Goal: Task Accomplishment & Management: Use online tool/utility

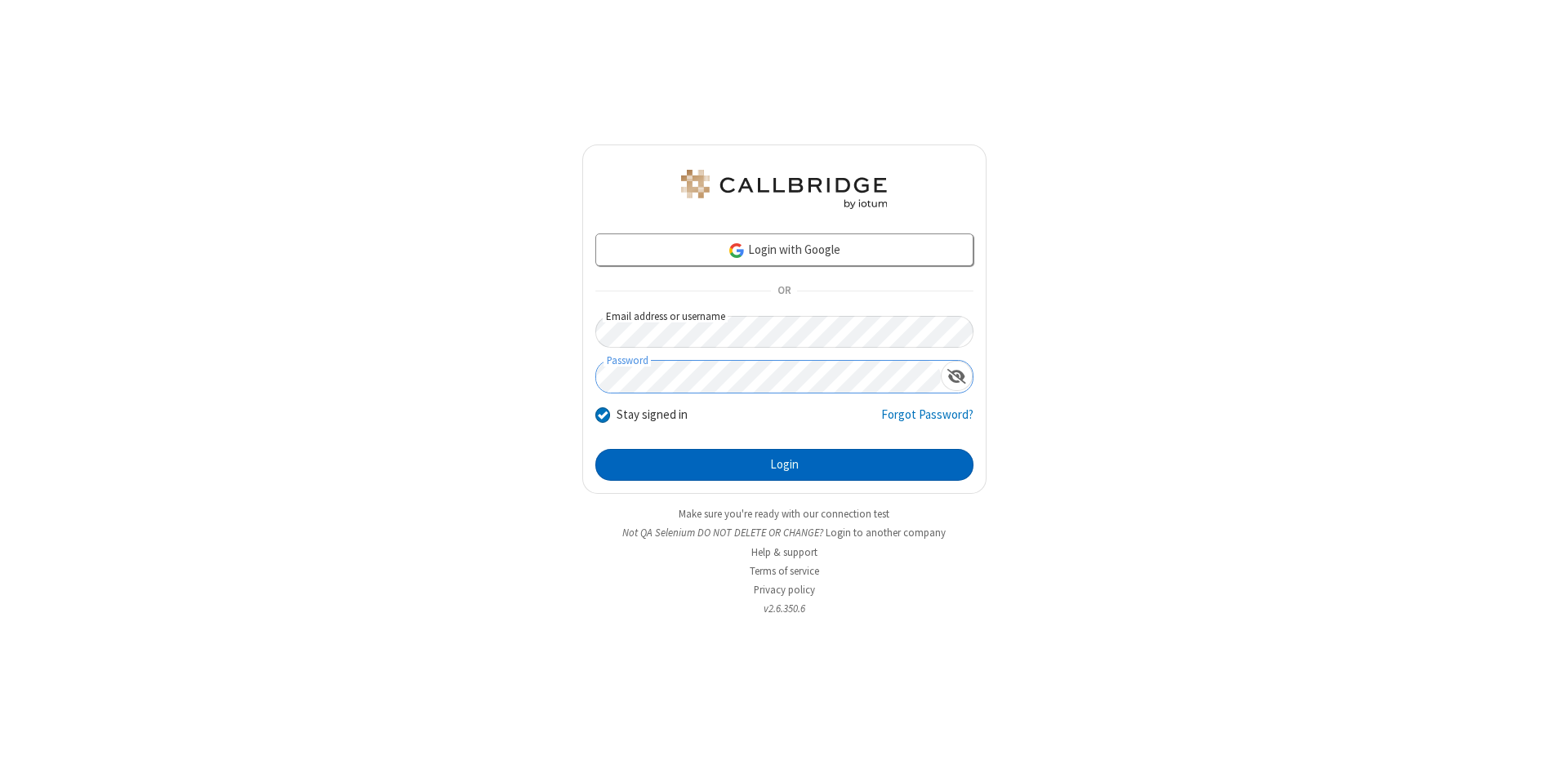
click at [784, 465] on button "Login" at bounding box center [784, 465] width 378 height 33
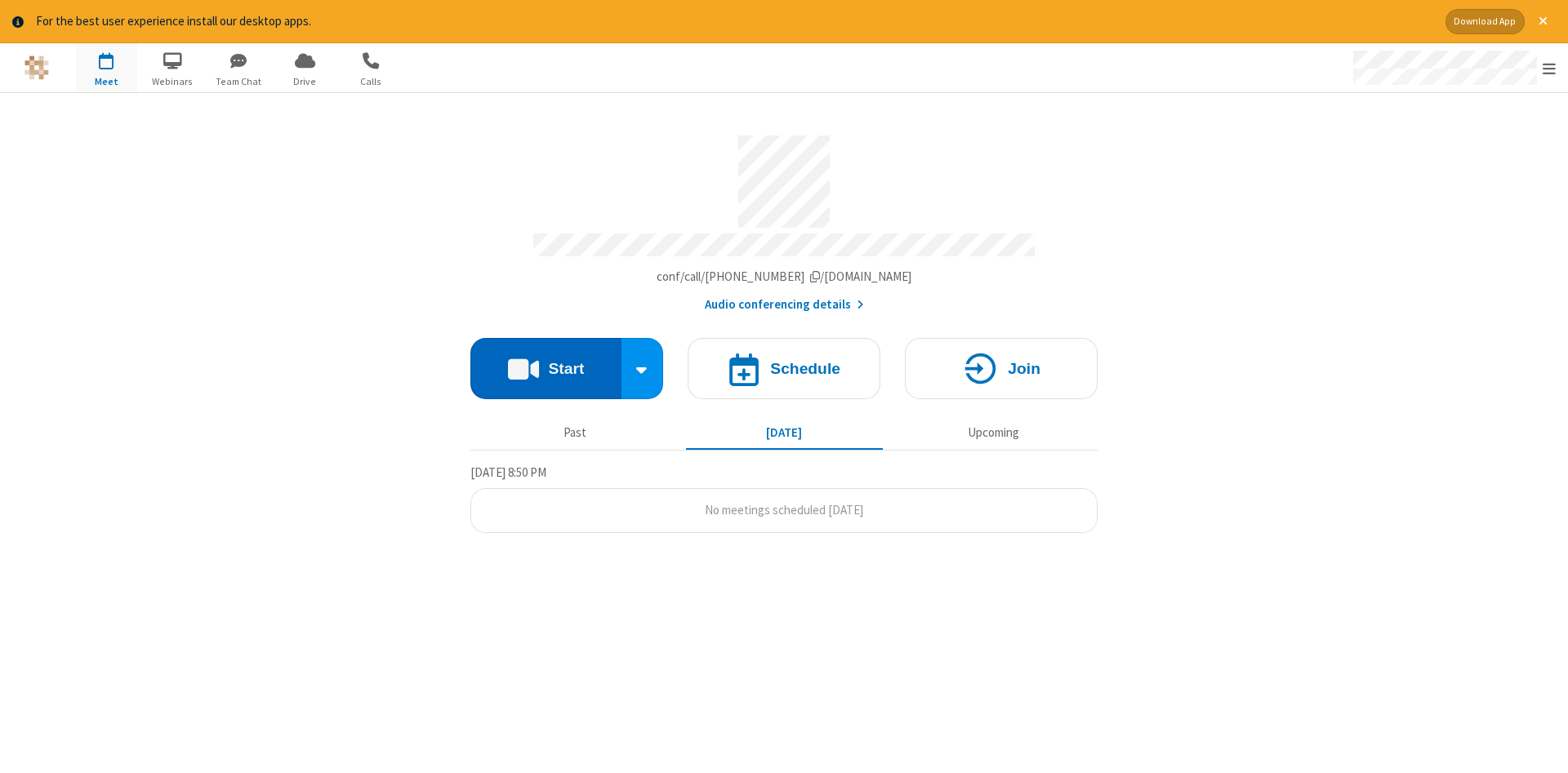
click at [545, 363] on button "Start" at bounding box center [545, 368] width 151 height 61
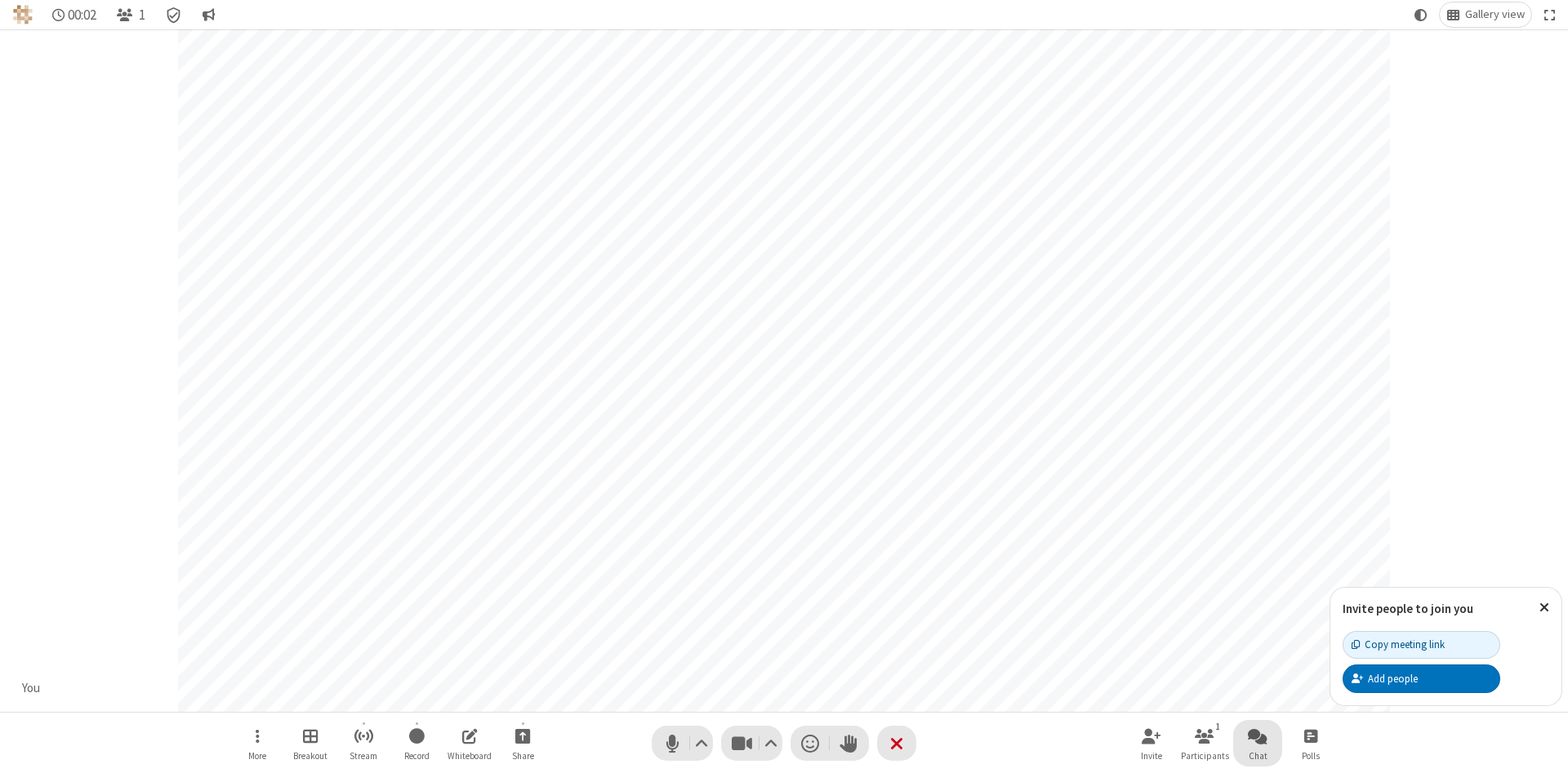
click at [1258, 735] on span "Open chat" at bounding box center [1257, 735] width 19 height 20
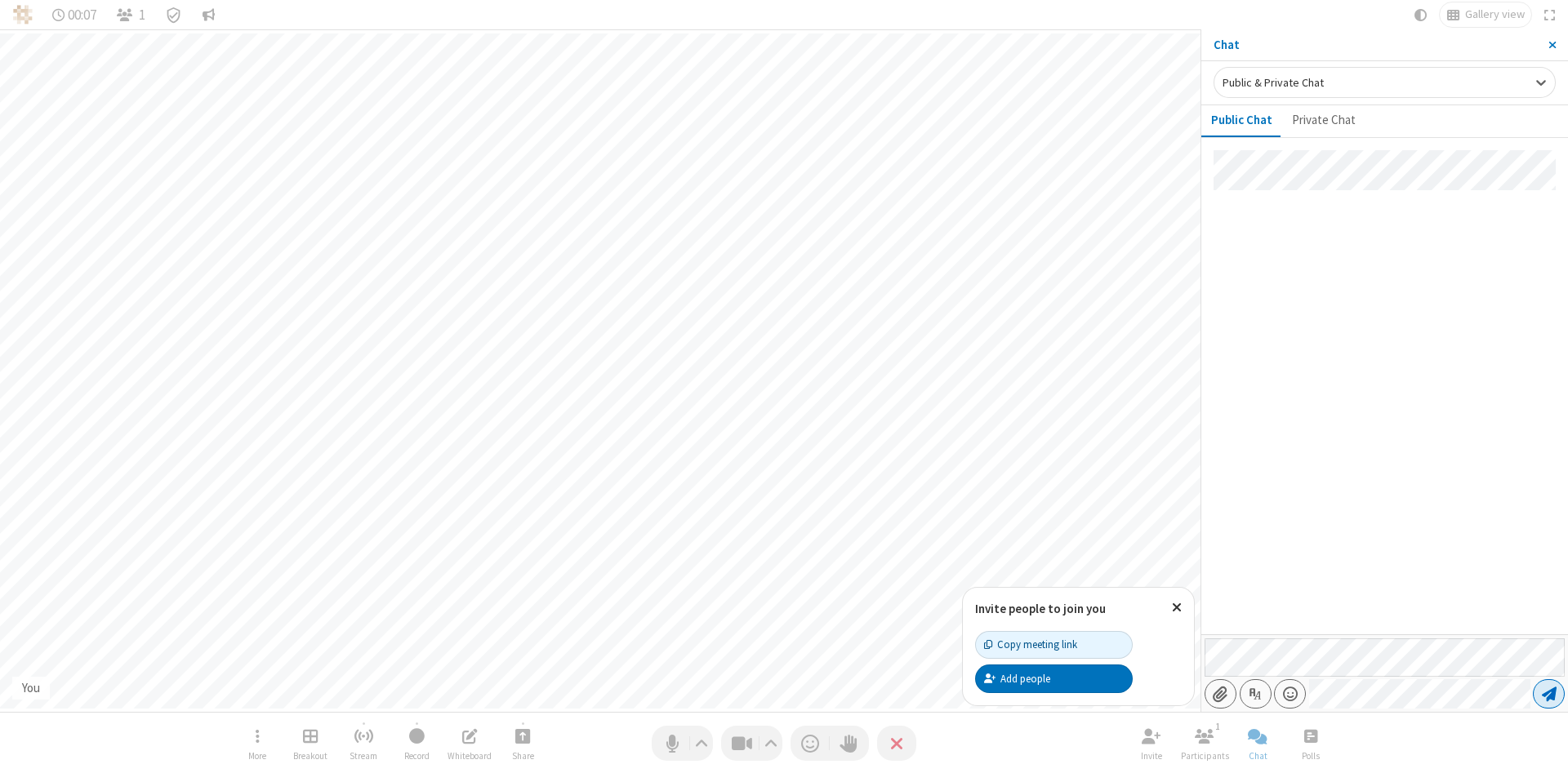
click at [1549, 694] on span "Send message" at bounding box center [1550, 694] width 15 height 16
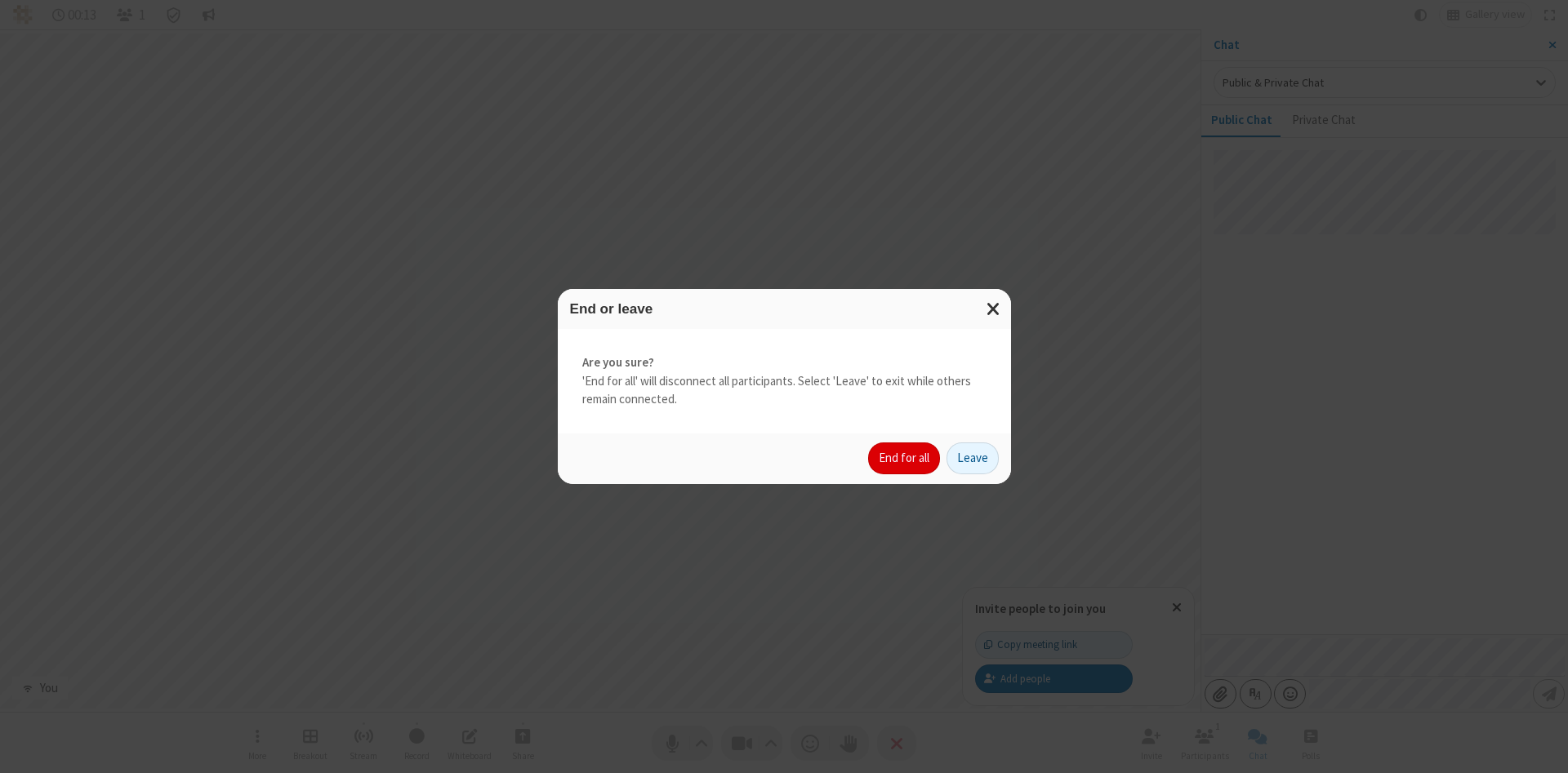
click at [905, 458] on button "End for all" at bounding box center [904, 459] width 71 height 33
